Goal: Book appointment/travel/reservation

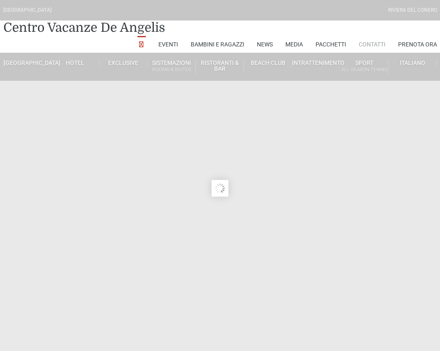
drag, startPoint x: 0, startPoint y: 0, endPoint x: 365, endPoint y: 44, distance: 367.8
type input "[DATE]"
